Goal: Task Accomplishment & Management: Complete application form

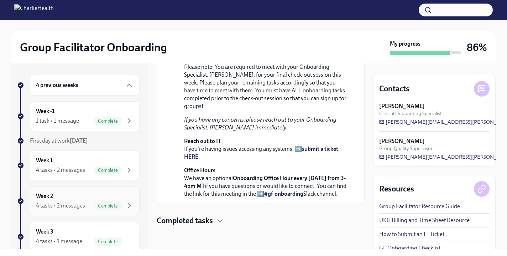
scroll to position [152, 0]
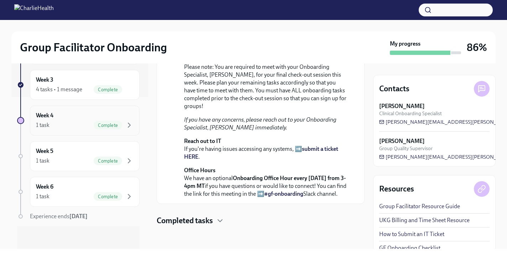
click at [79, 127] on div "1 task Complete" at bounding box center [85, 125] width 98 height 9
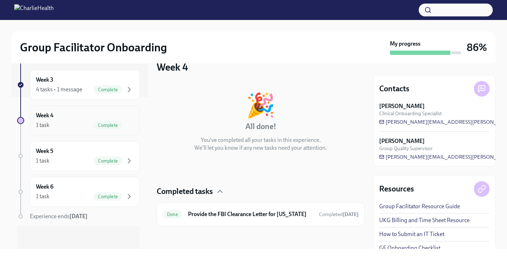
scroll to position [21, 0]
click at [96, 157] on div "Complete" at bounding box center [108, 160] width 28 height 9
click at [119, 191] on div "Week 6 1 task Complete" at bounding box center [85, 192] width 98 height 18
click at [121, 144] on div "Week 5 1 task Complete" at bounding box center [85, 156] width 110 height 30
click at [120, 123] on span "Complete" at bounding box center [108, 125] width 28 height 5
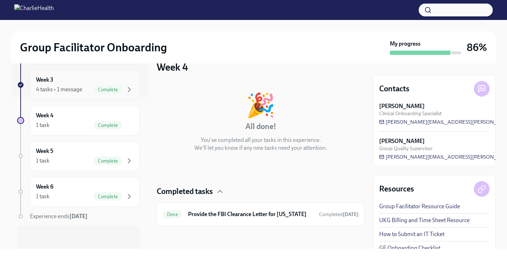
click at [115, 85] on div "Week 3 4 tasks • 1 message Complete" at bounding box center [85, 85] width 98 height 18
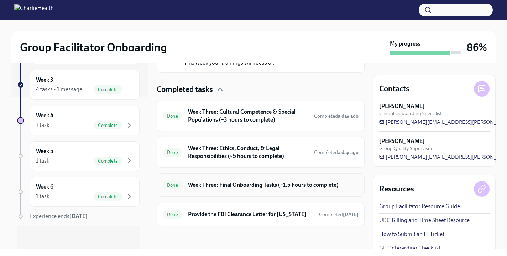
click at [225, 181] on h6 "Week Three: Final Onboarding Tasks (~1.5 hours to complete)" at bounding box center [273, 185] width 171 height 8
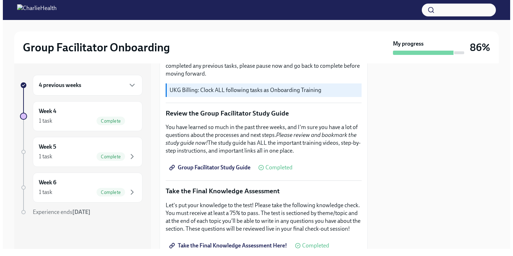
scroll to position [256, 0]
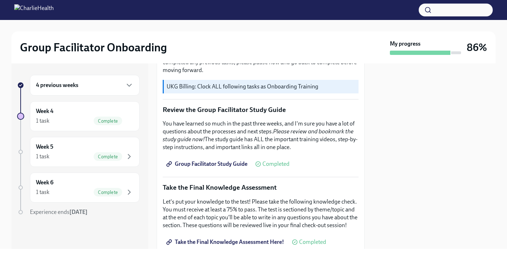
click at [232, 167] on span "Group Facilitator Study Guide" at bounding box center [208, 163] width 80 height 7
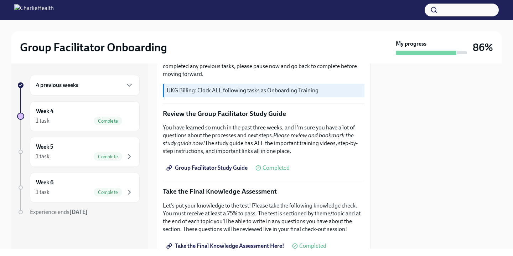
scroll to position [252, 0]
